Goal: Transaction & Acquisition: Purchase product/service

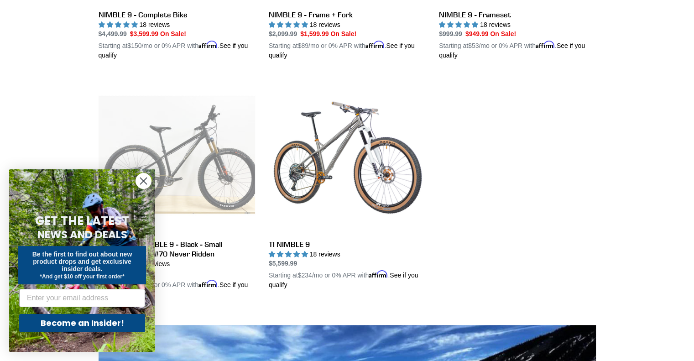
scroll to position [433, 0]
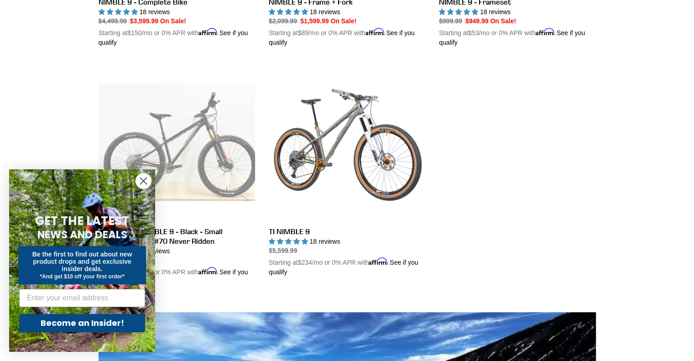
click at [137, 182] on circle "Close dialog" at bounding box center [143, 180] width 15 height 15
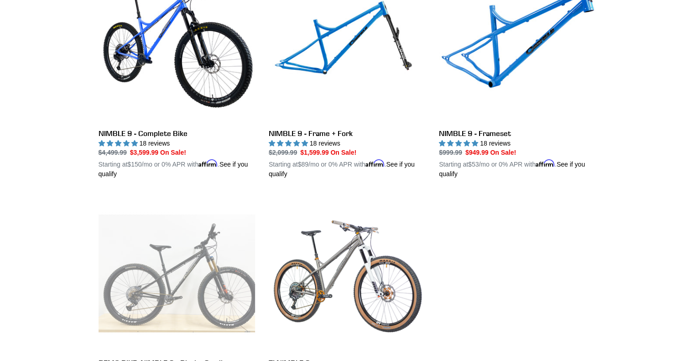
scroll to position [206, 0]
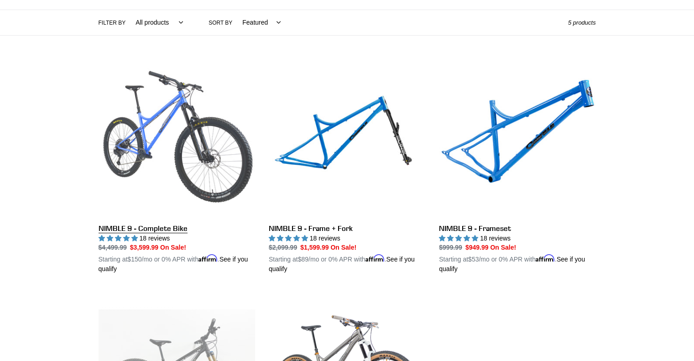
click at [188, 154] on link "NIMBLE 9 - Complete Bike" at bounding box center [177, 168] width 156 height 214
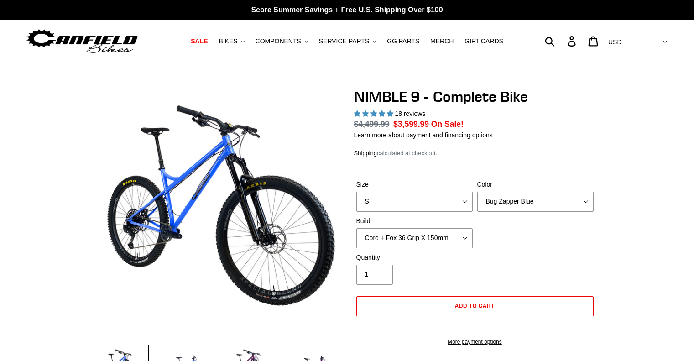
select select "highest-rating"
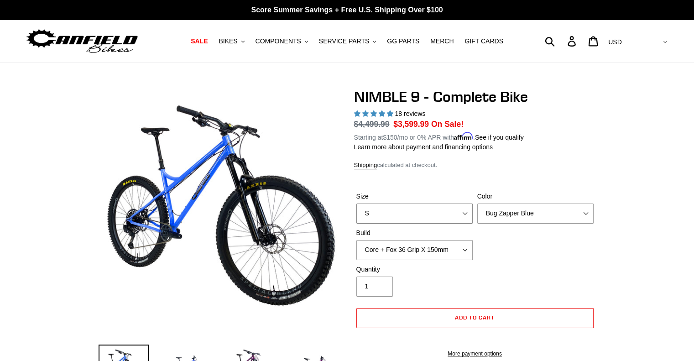
click at [456, 210] on select "S M L XL" at bounding box center [414, 213] width 116 height 20
